Goal: Browse casually: Explore the website without a specific task or goal

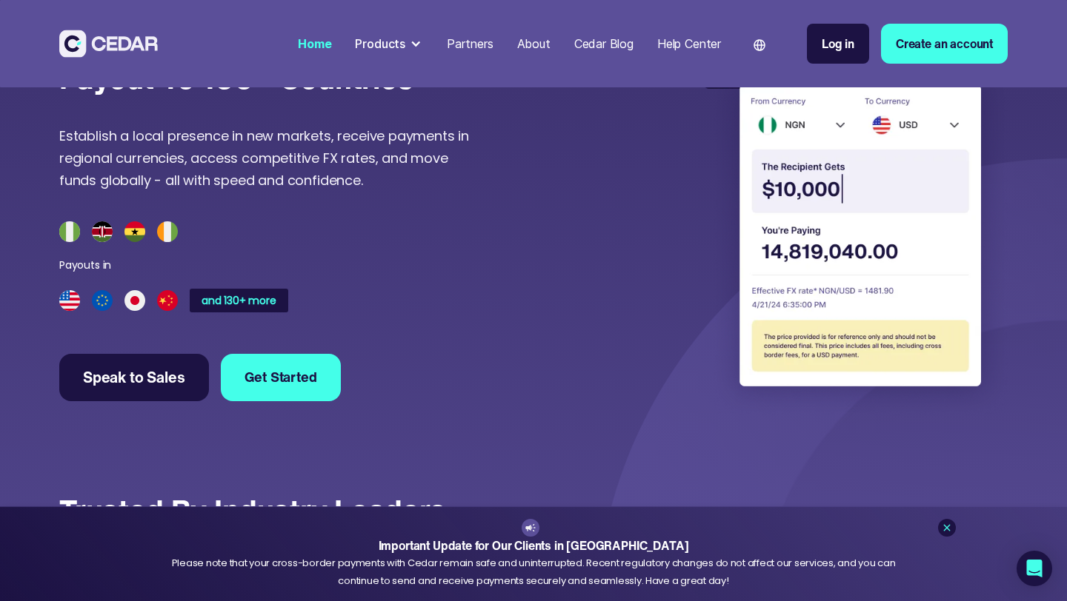
scroll to position [3906, 0]
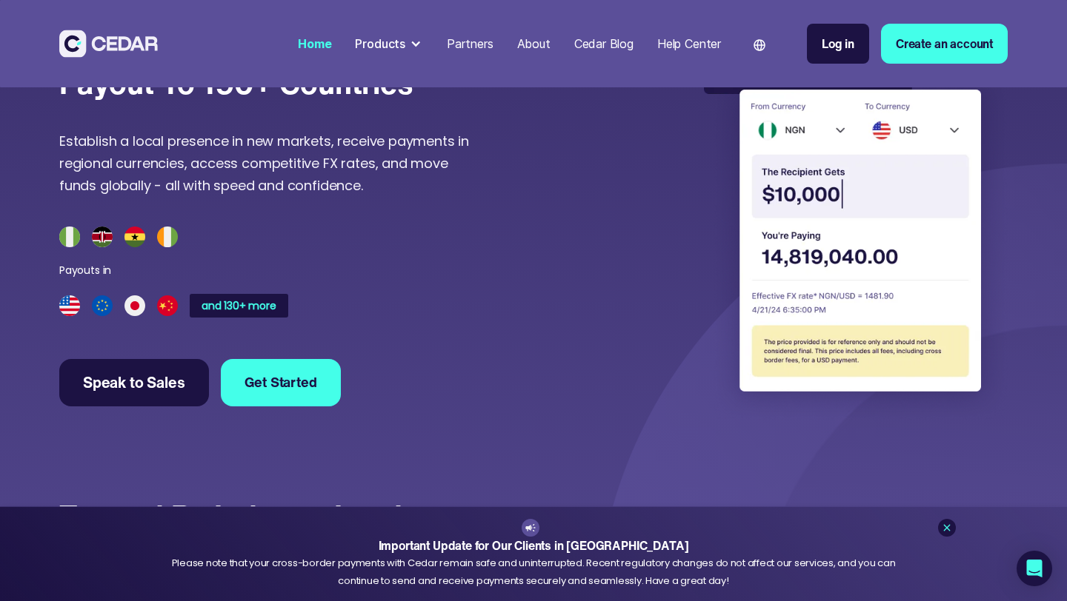
click at [836, 164] on img at bounding box center [856, 235] width 304 height 370
click at [996, 298] on img at bounding box center [856, 235] width 304 height 370
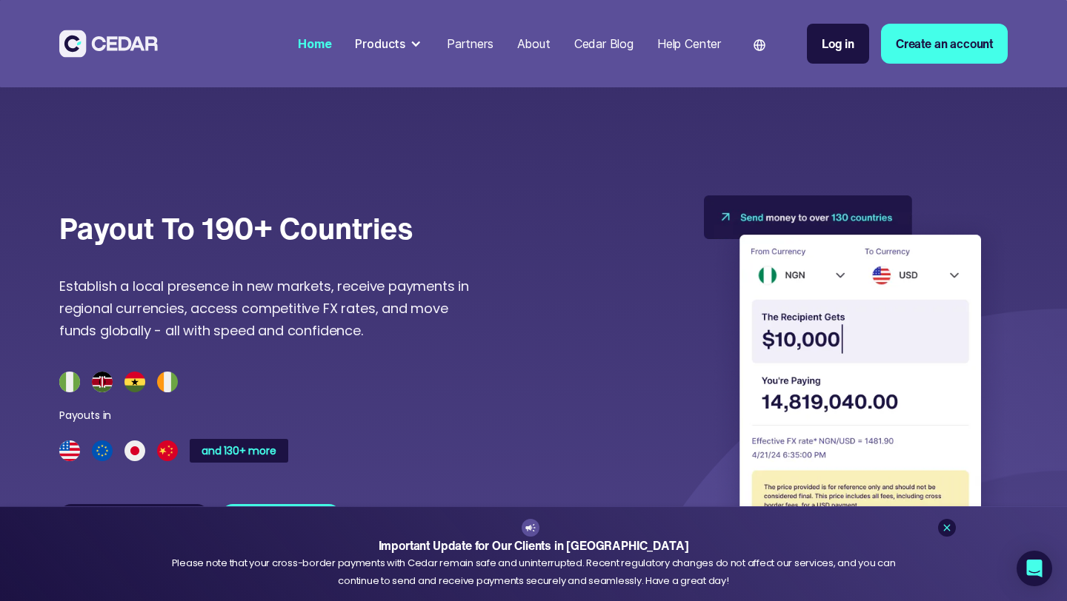
scroll to position [3777, 0]
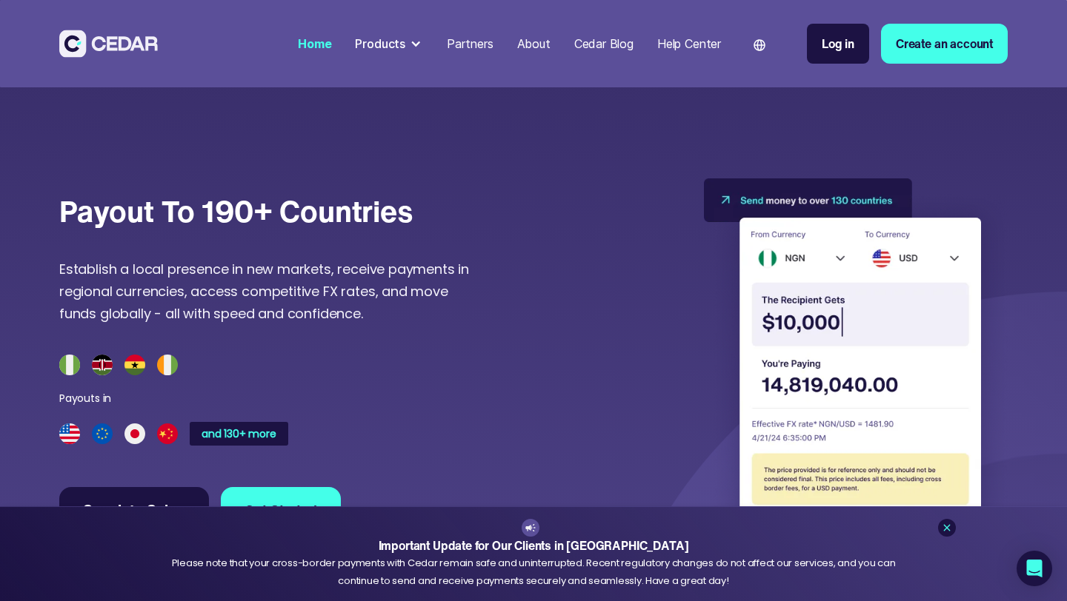
click at [881, 323] on img at bounding box center [856, 364] width 304 height 370
click at [848, 355] on img at bounding box center [856, 364] width 304 height 370
click at [838, 355] on img at bounding box center [856, 364] width 304 height 370
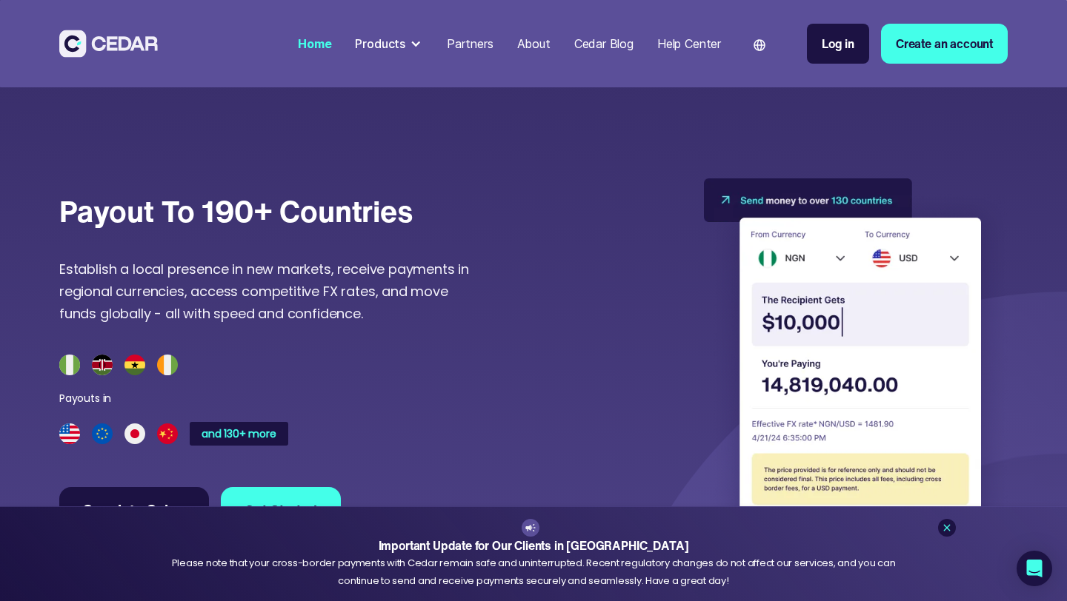
click at [835, 354] on img at bounding box center [856, 364] width 304 height 370
click at [804, 363] on img at bounding box center [856, 364] width 304 height 370
click at [788, 350] on img at bounding box center [856, 364] width 304 height 370
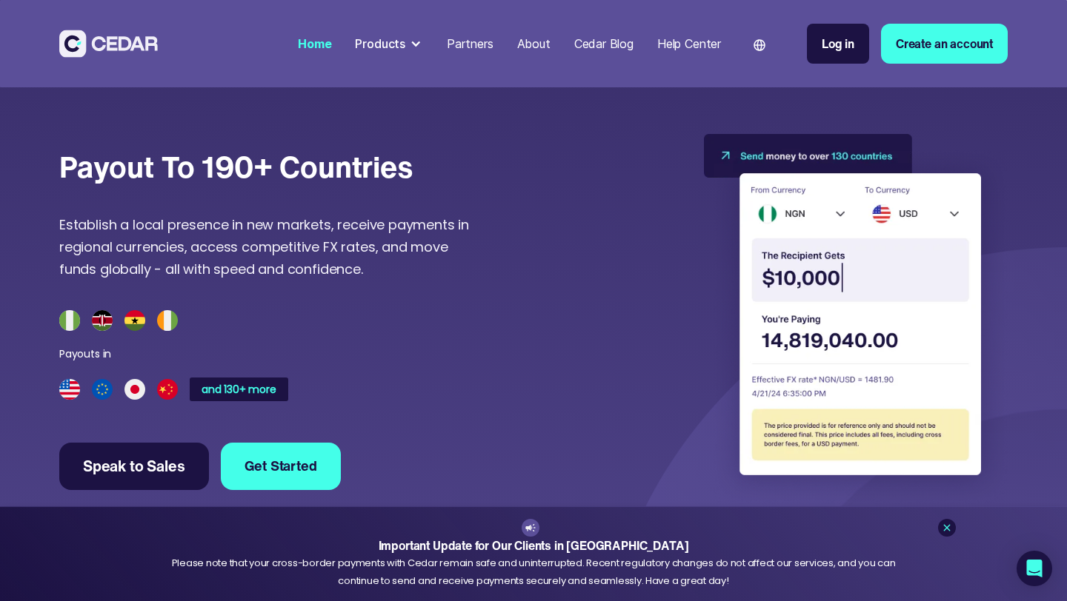
scroll to position [3828, 0]
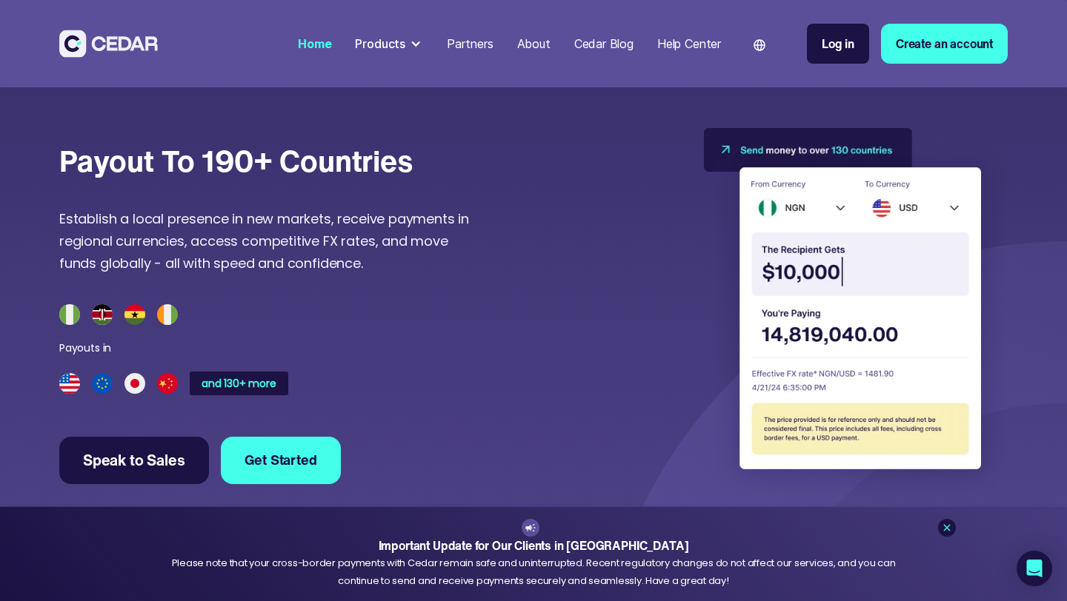
click at [810, 373] on img at bounding box center [856, 313] width 304 height 370
click at [809, 373] on img at bounding box center [856, 313] width 304 height 370
click at [828, 332] on img at bounding box center [856, 313] width 304 height 370
click at [822, 298] on img at bounding box center [856, 313] width 304 height 370
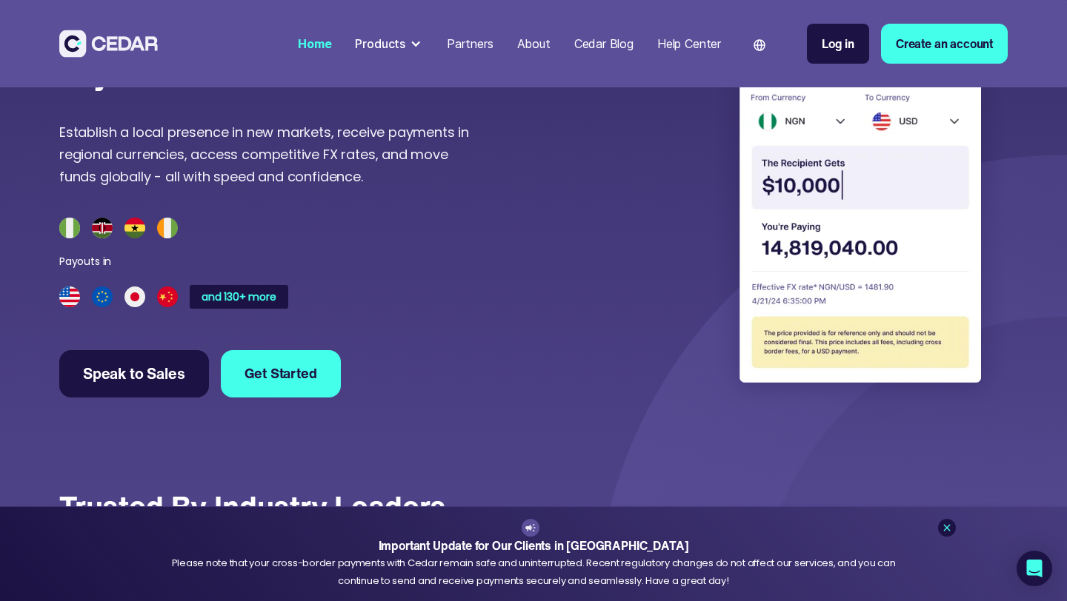
scroll to position [3887, 0]
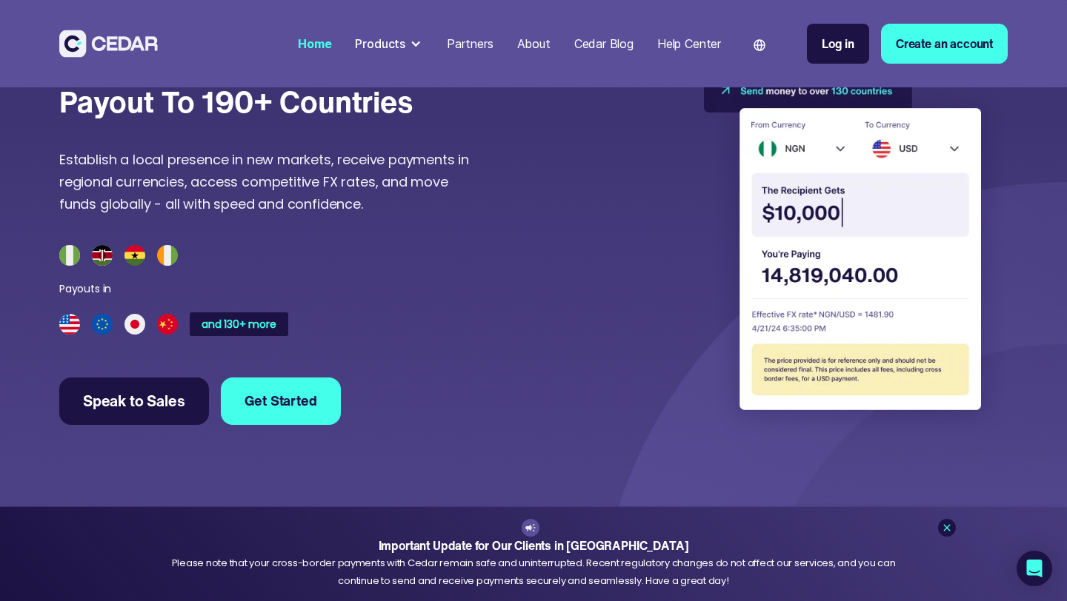
click at [838, 243] on img at bounding box center [856, 254] width 304 height 370
click at [821, 244] on img at bounding box center [856, 254] width 304 height 370
click at [843, 242] on img at bounding box center [856, 254] width 304 height 370
click at [836, 176] on img at bounding box center [856, 254] width 304 height 370
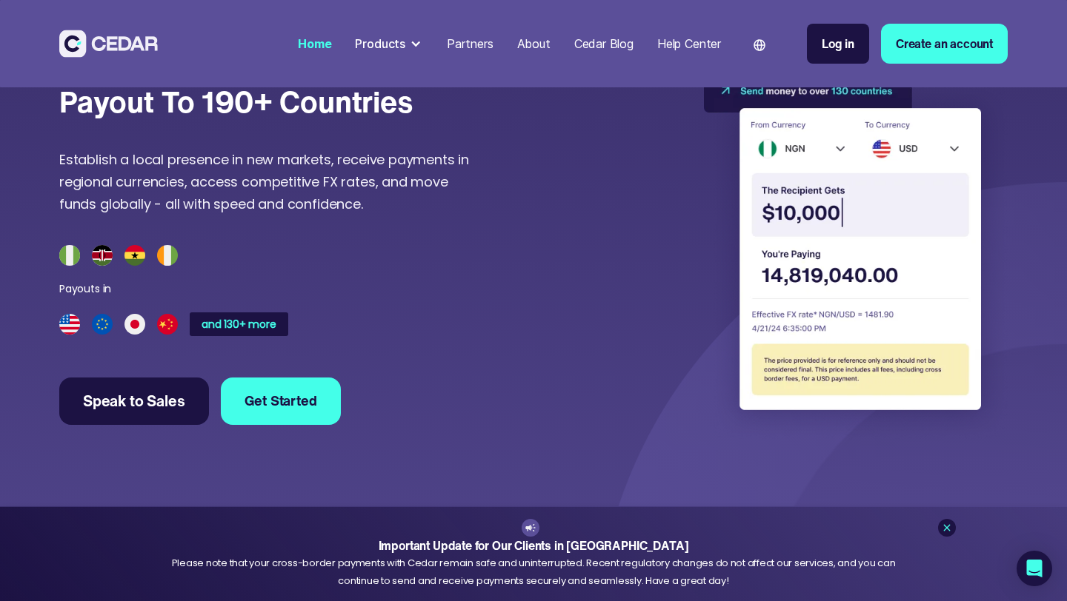
click at [836, 176] on img at bounding box center [856, 254] width 304 height 370
click at [822, 243] on img at bounding box center [856, 254] width 304 height 370
click at [808, 239] on img at bounding box center [856, 254] width 304 height 370
click at [809, 247] on img at bounding box center [856, 254] width 304 height 370
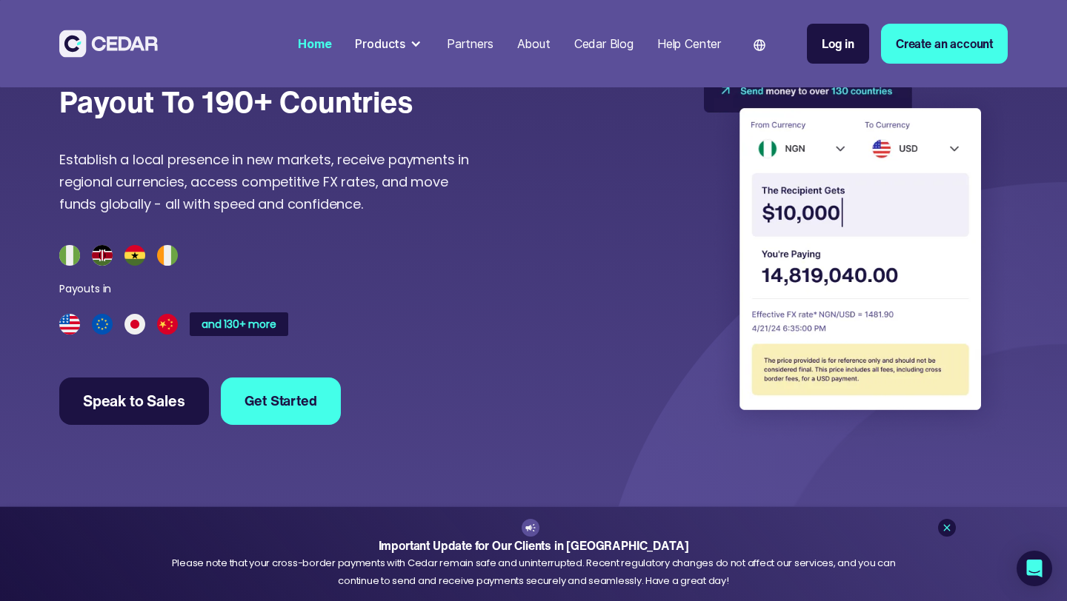
click at [835, 238] on img at bounding box center [856, 254] width 304 height 370
click at [837, 242] on img at bounding box center [856, 254] width 304 height 370
click at [796, 244] on img at bounding box center [856, 254] width 304 height 370
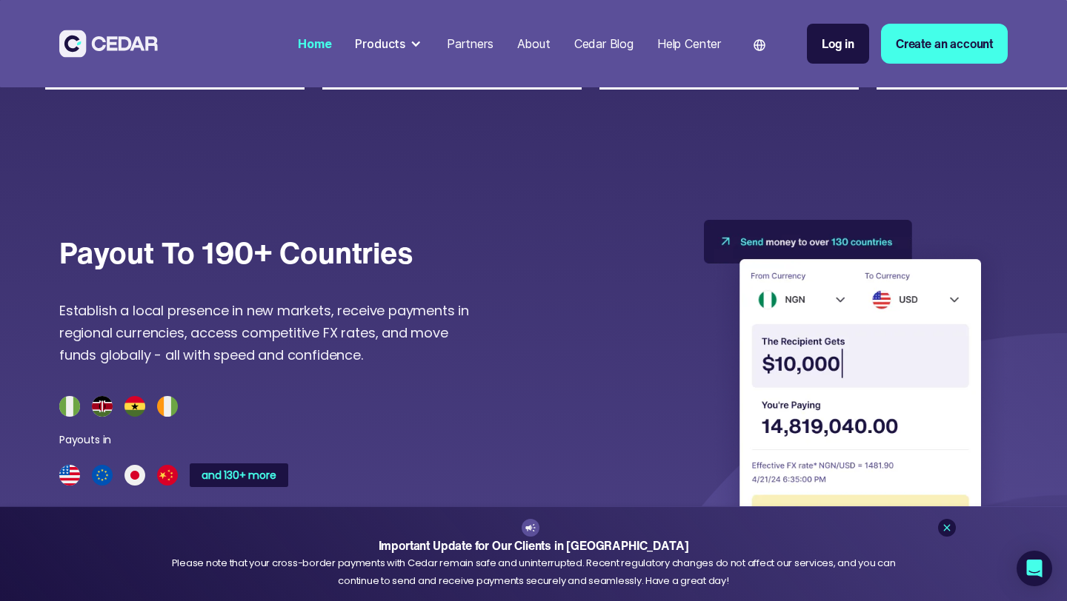
scroll to position [3737, 0]
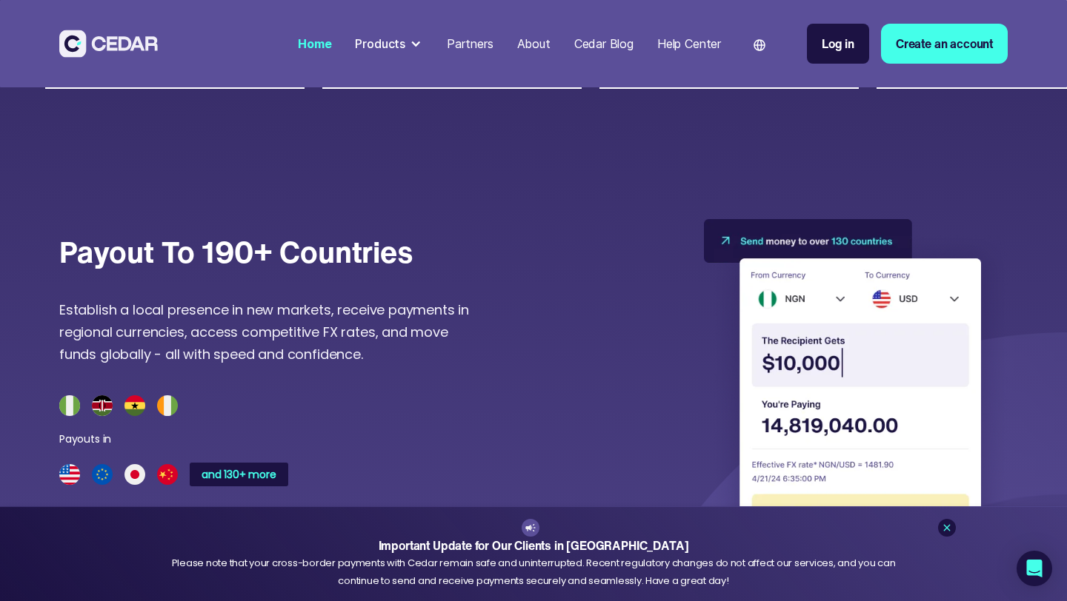
click at [832, 336] on img at bounding box center [856, 404] width 304 height 370
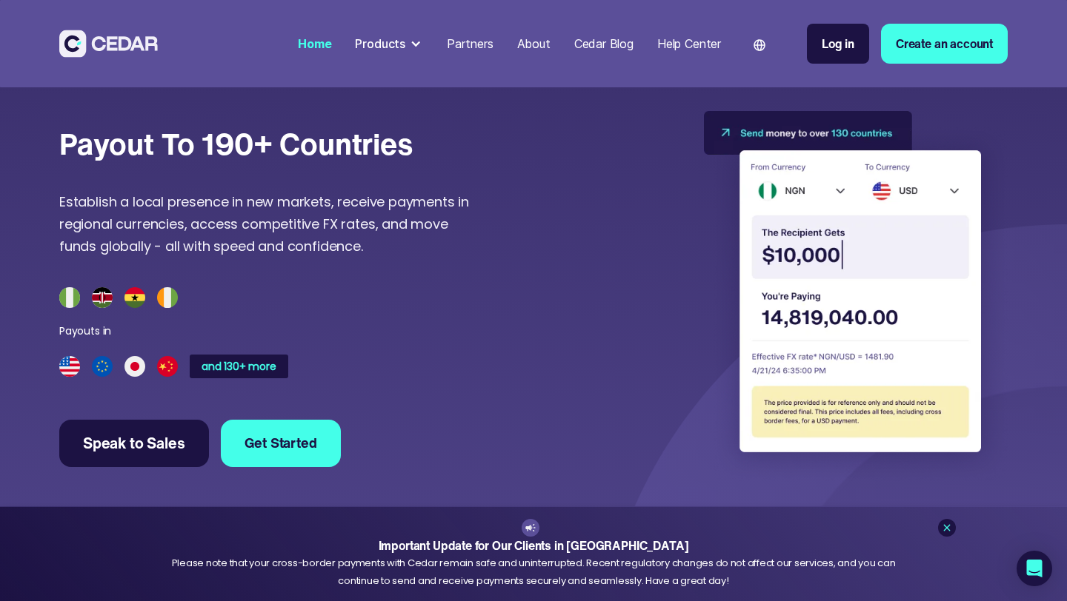
scroll to position [3852, 0]
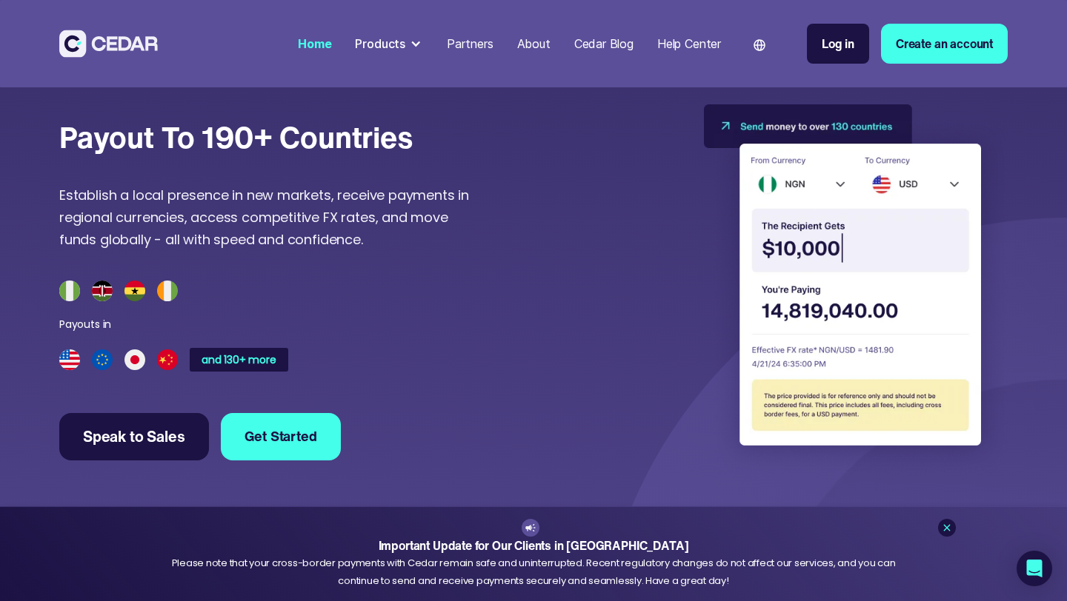
click at [831, 284] on img at bounding box center [856, 289] width 304 height 370
